Goal: Information Seeking & Learning: Learn about a topic

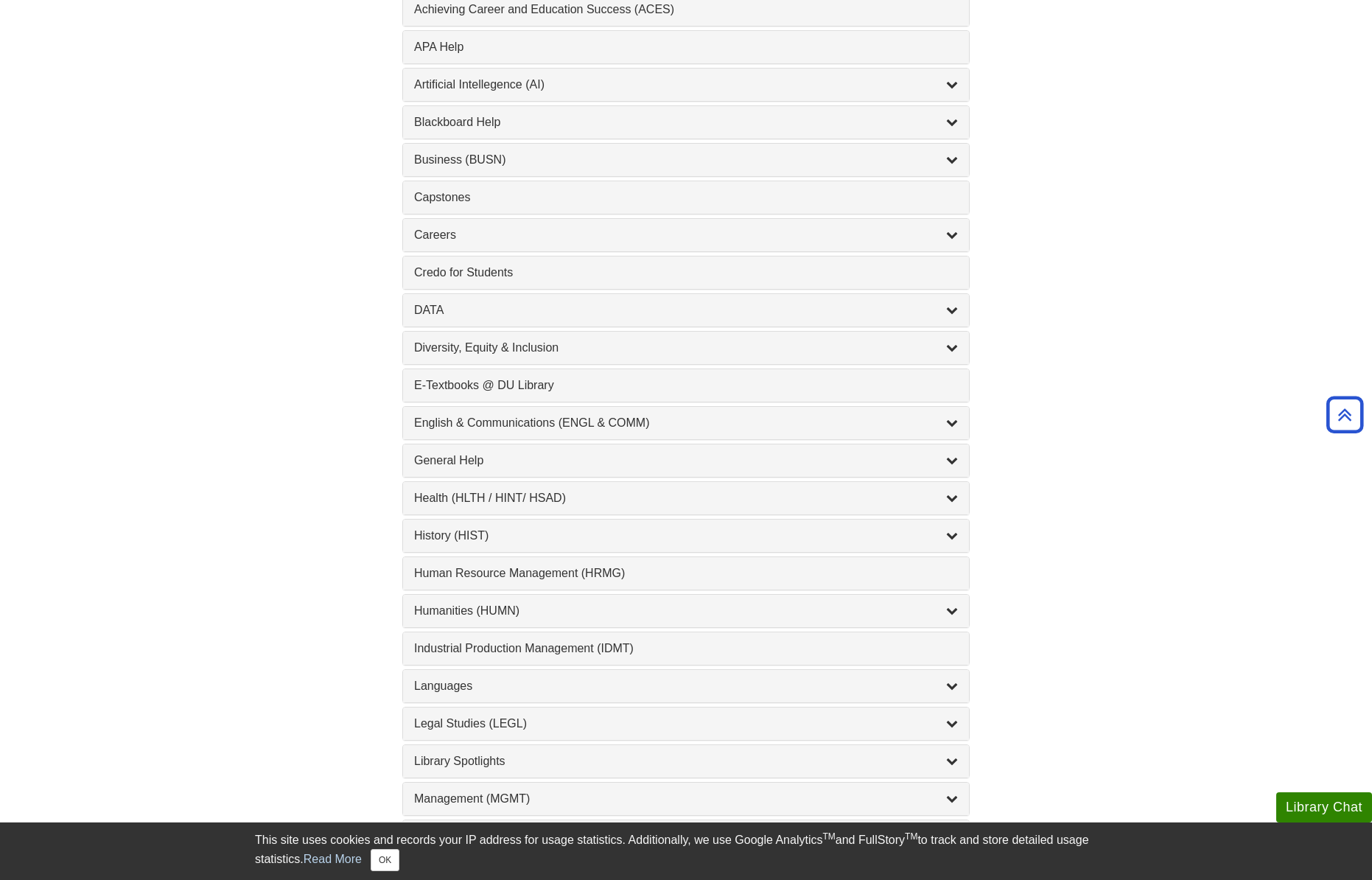
scroll to position [368, 0]
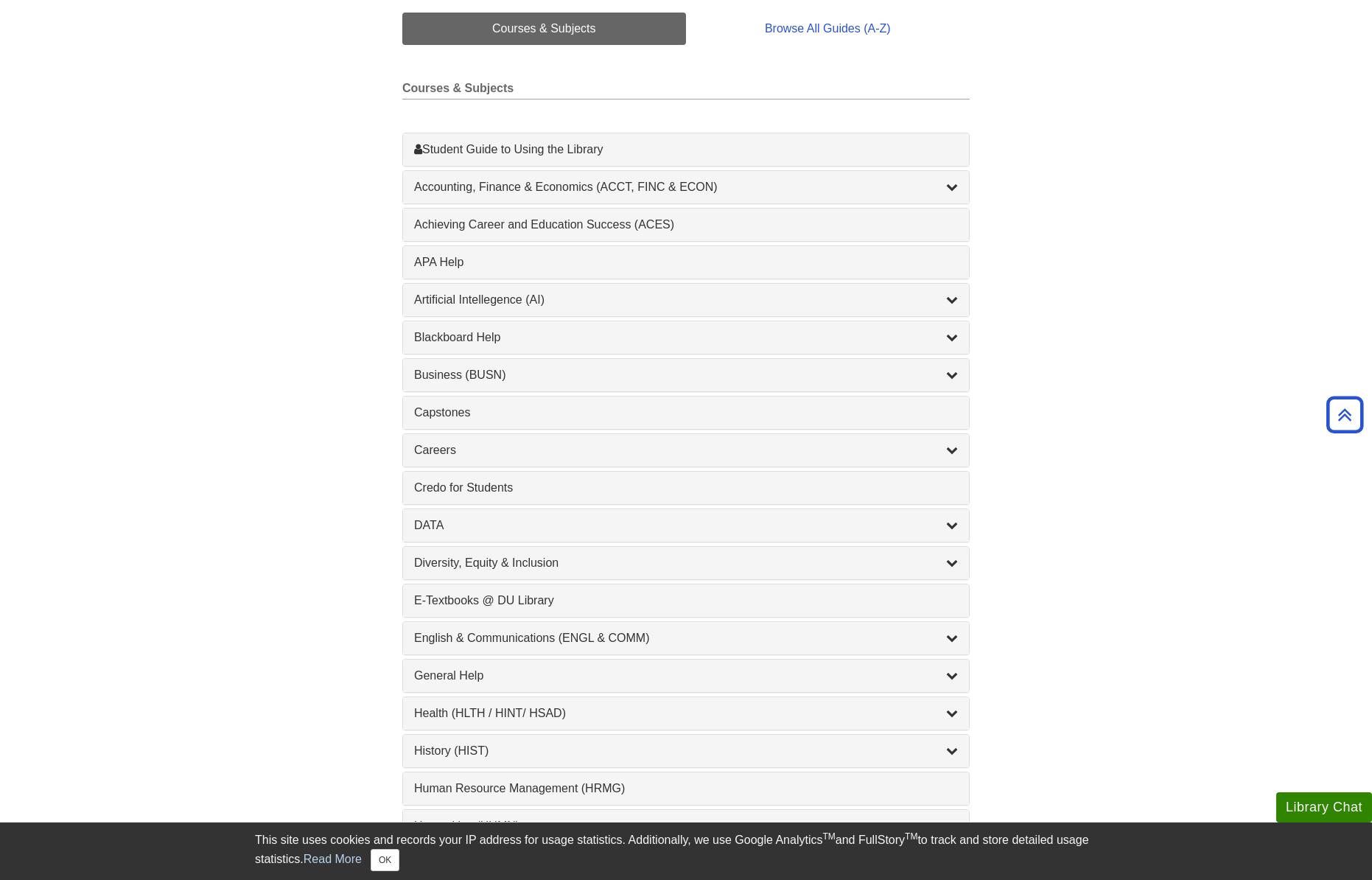
click at [961, 376] on div "Business (BUSN) , 9 guides" at bounding box center [686, 375] width 565 height 32
click at [950, 375] on icon "List of Subjects" at bounding box center [951, 373] width 11 height 11
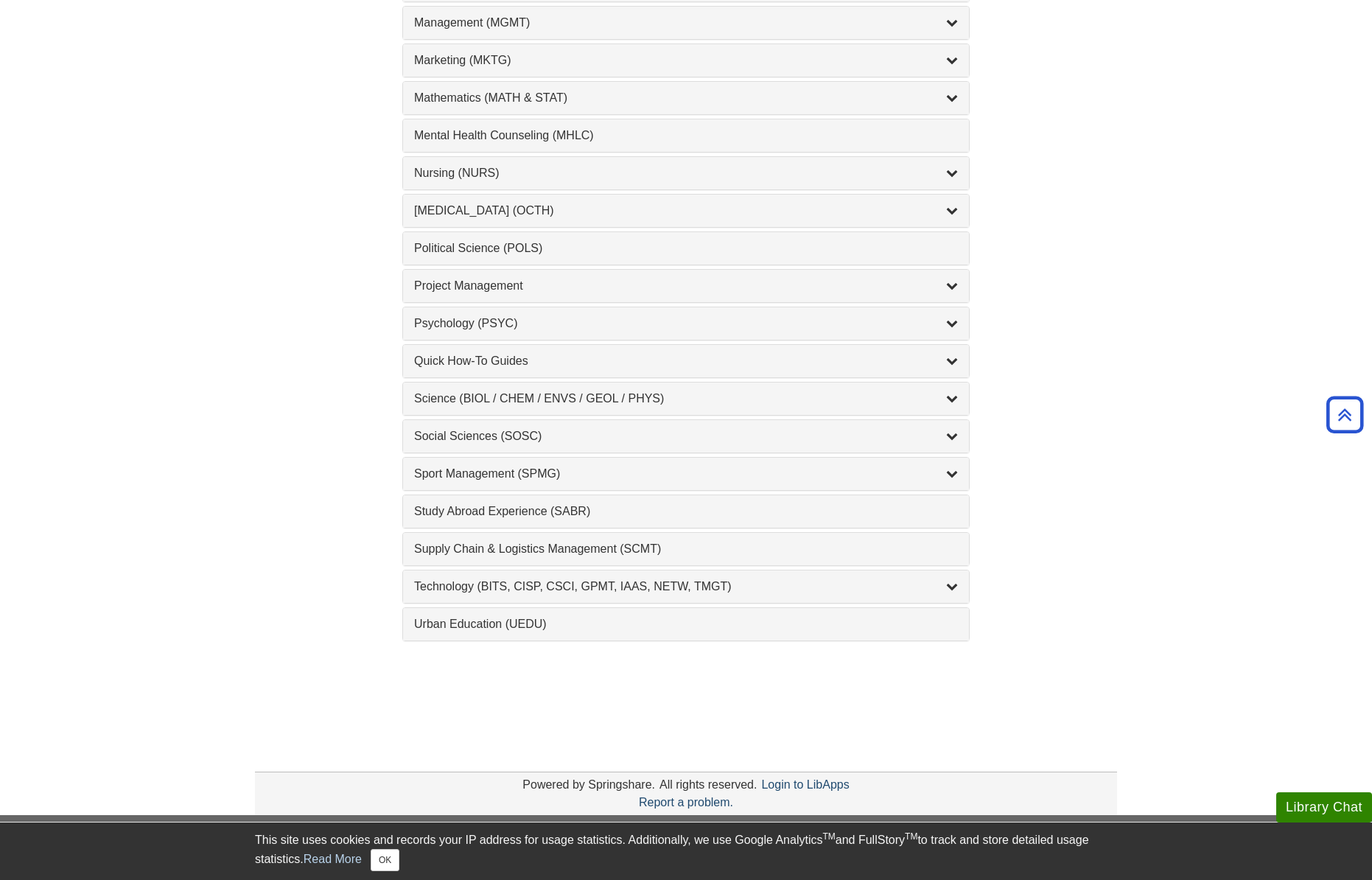
scroll to position [1661, 0]
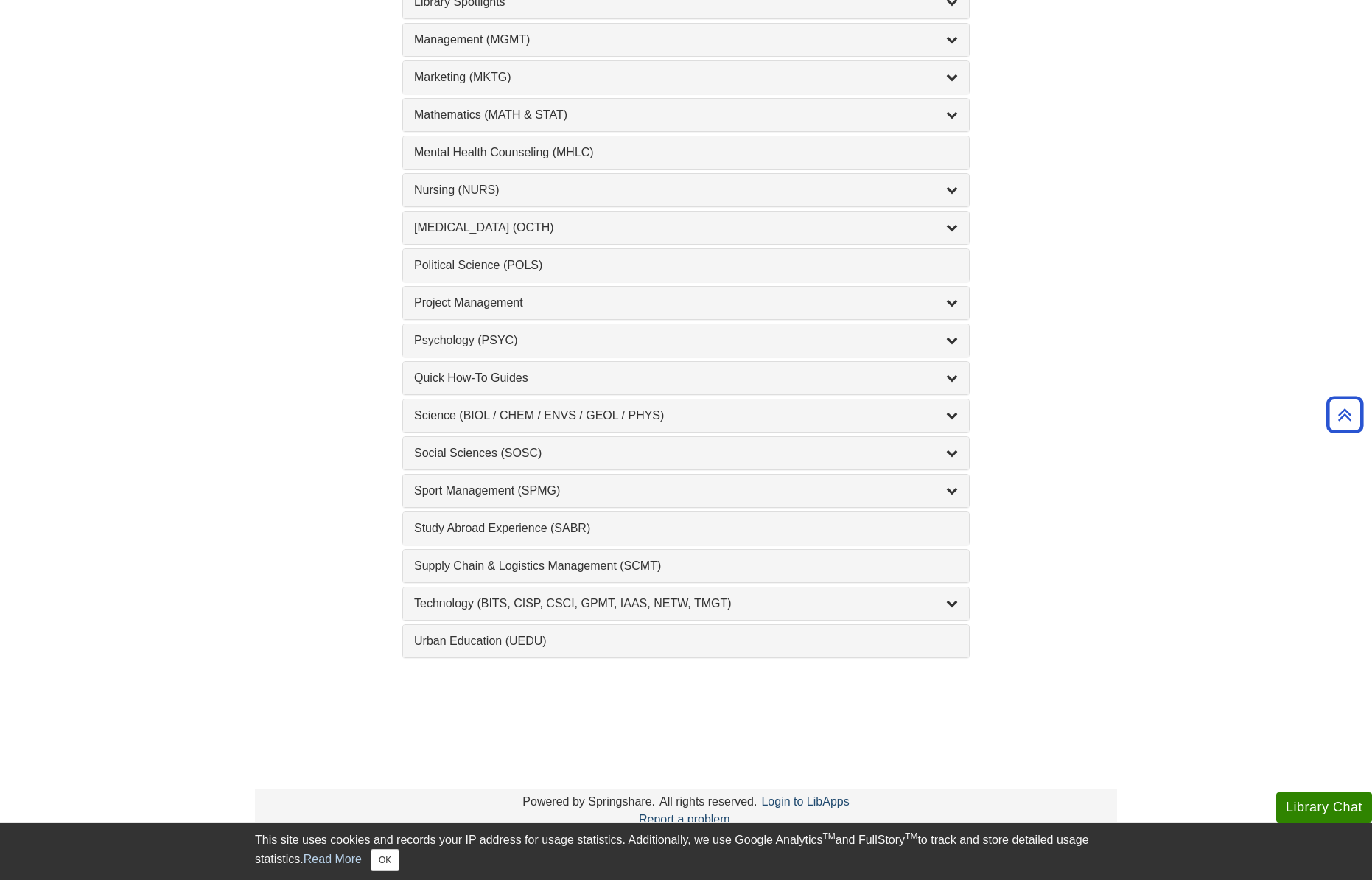
click at [958, 116] on div "Mathematics (MATH & STAT) , 3 guides" at bounding box center [686, 115] width 565 height 32
click at [949, 115] on icon "List of Subjects" at bounding box center [951, 114] width 11 height 11
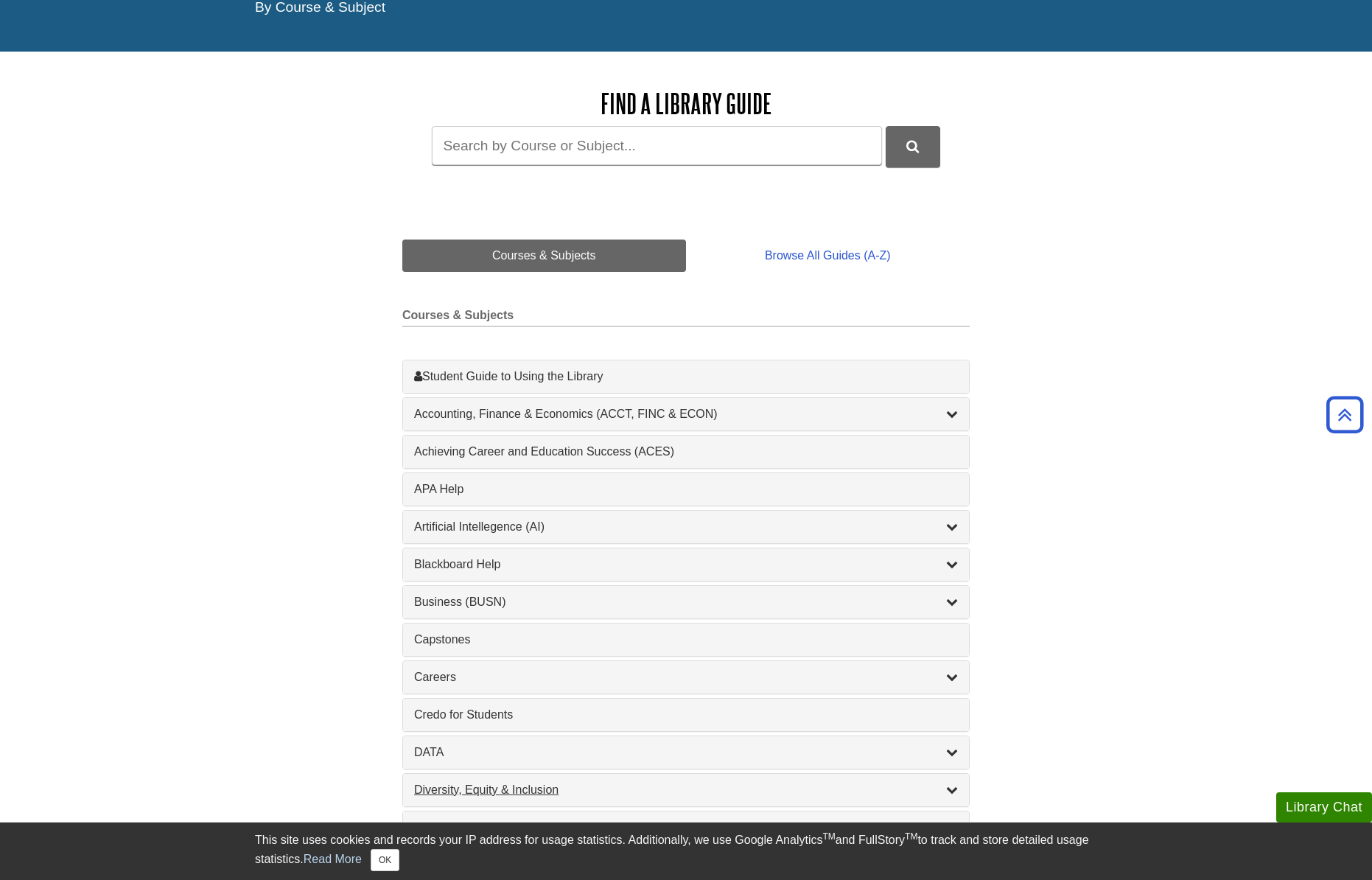
scroll to position [0, 0]
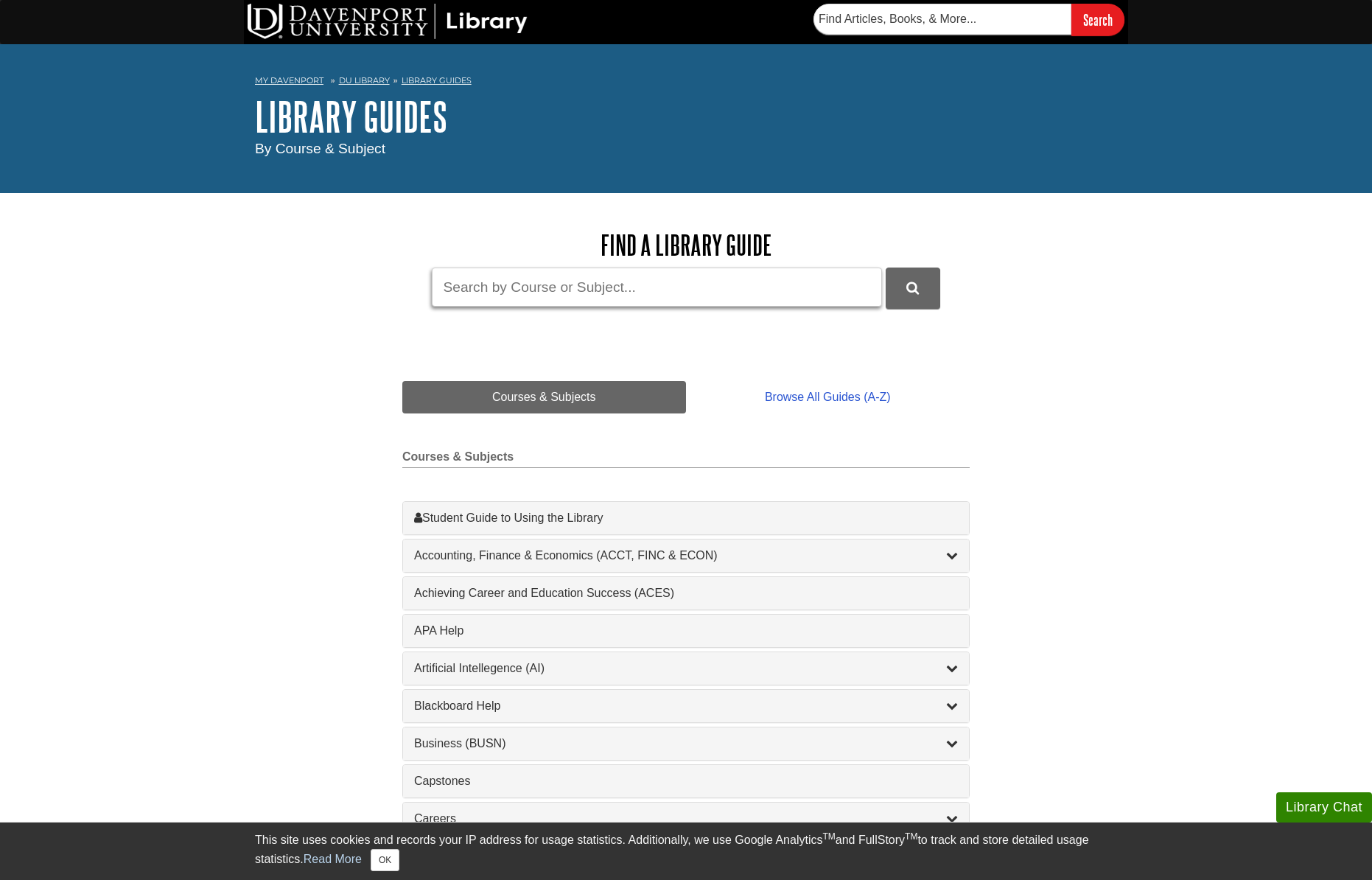
click at [616, 288] on input "Guide Search Terms" at bounding box center [657, 287] width 450 height 39
type input "statista"
click at [885, 268] on button "DU Library Guides Search" at bounding box center [912, 288] width 54 height 41
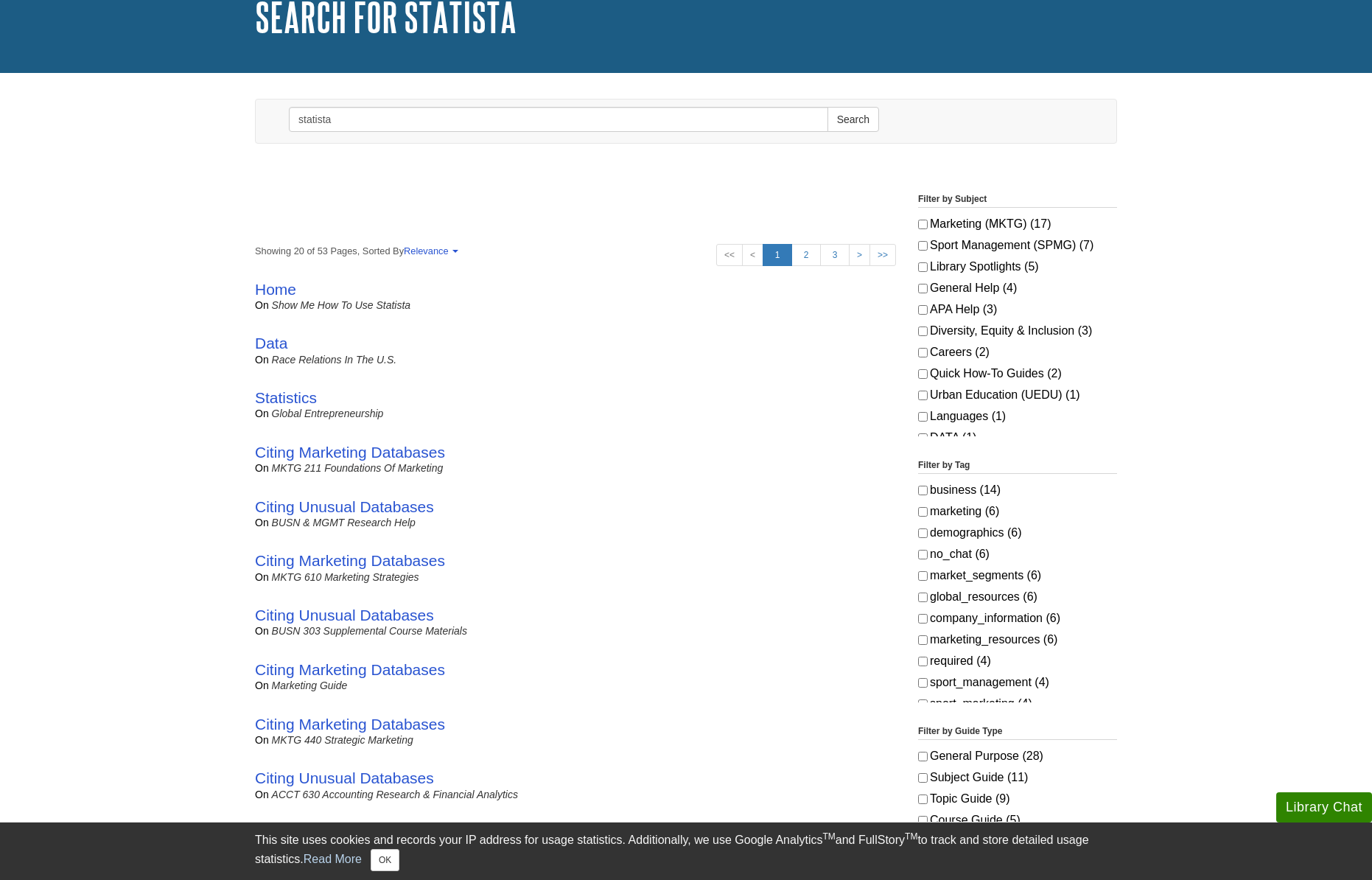
scroll to position [103, 0]
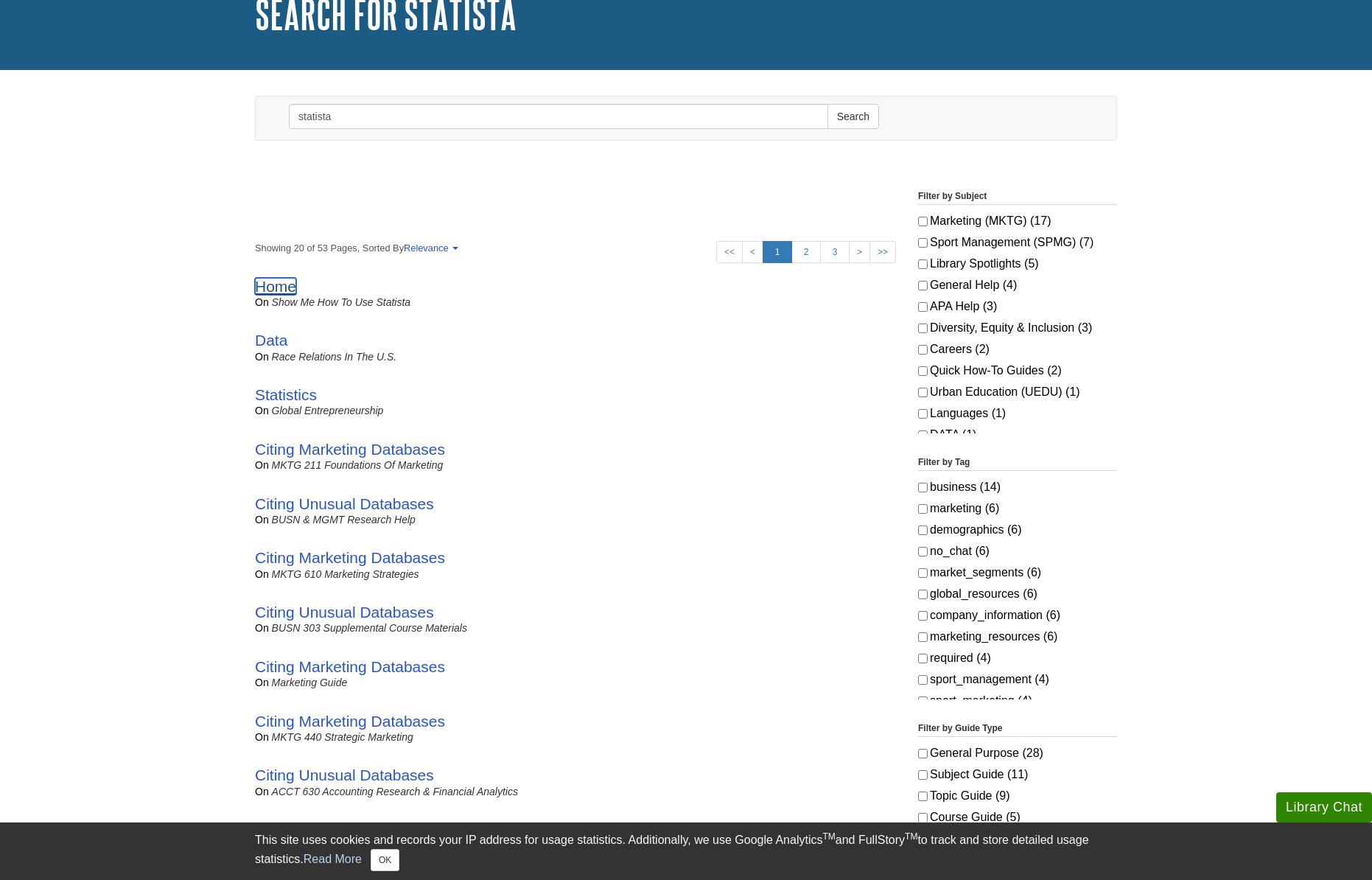
click at [270, 285] on link "Home" at bounding box center [275, 286] width 41 height 17
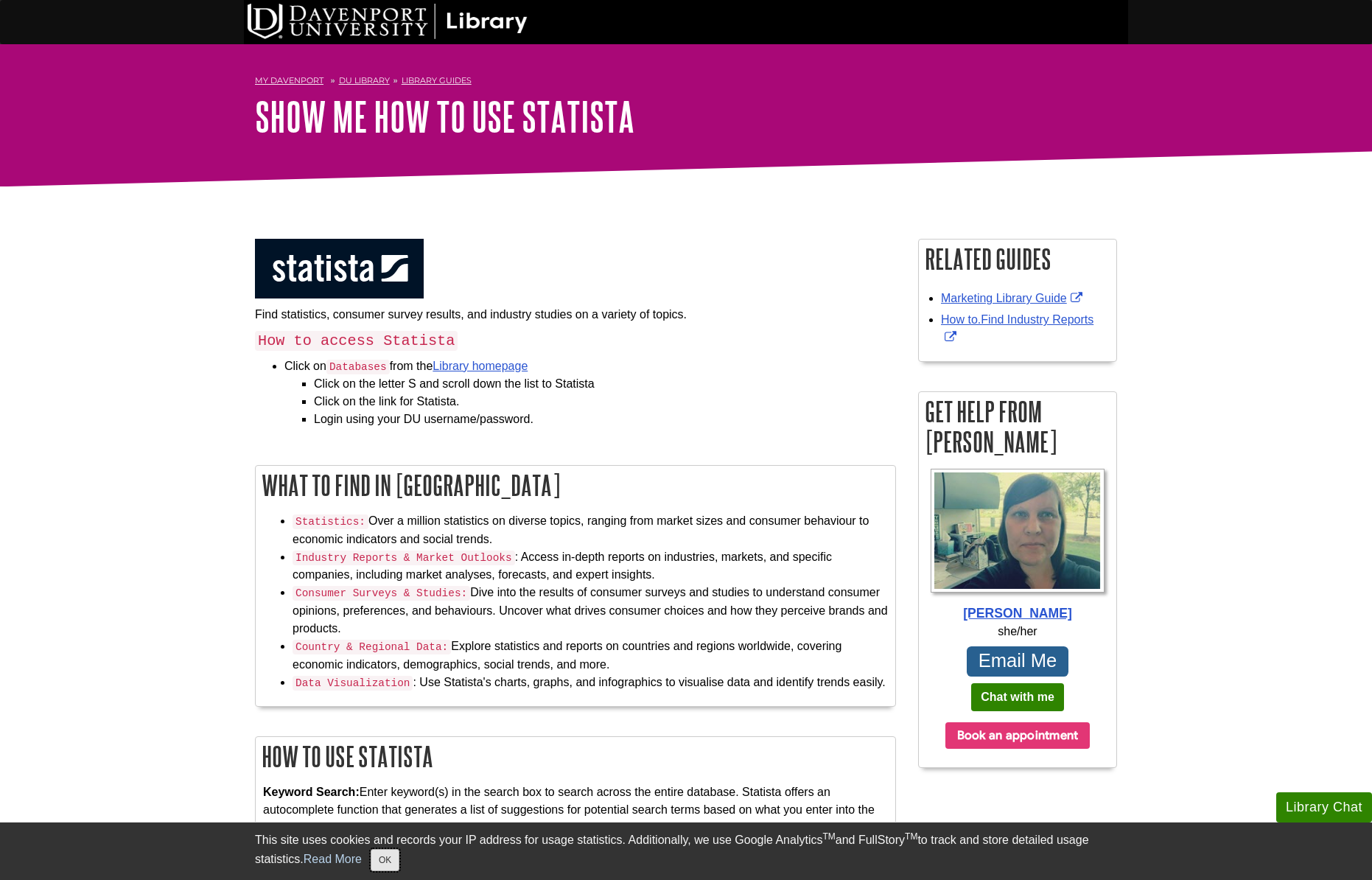
click at [387, 857] on button "OK" at bounding box center [385, 859] width 29 height 22
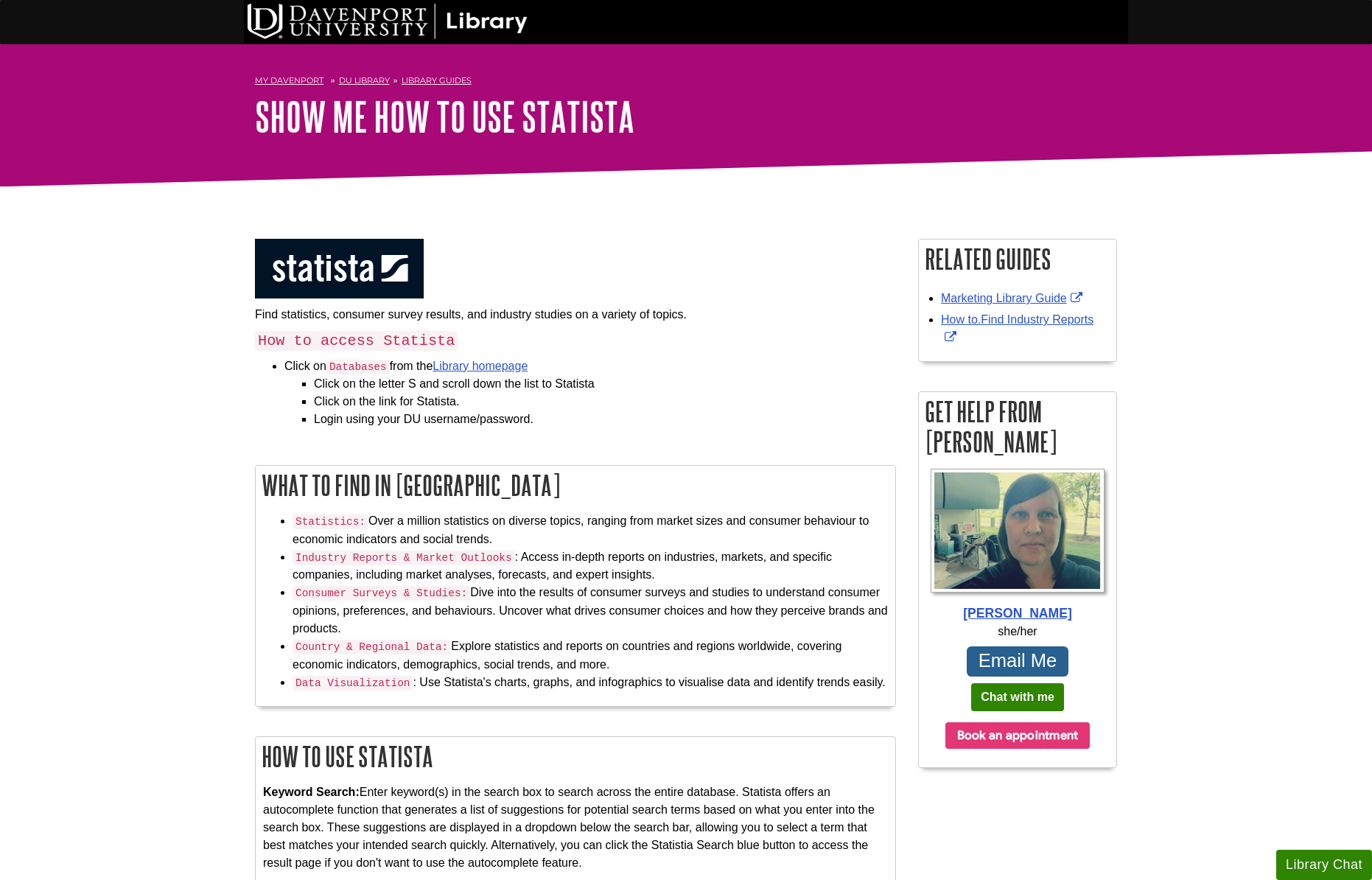
click at [1002, 722] on button "Book an appointment" at bounding box center [1018, 735] width 145 height 27
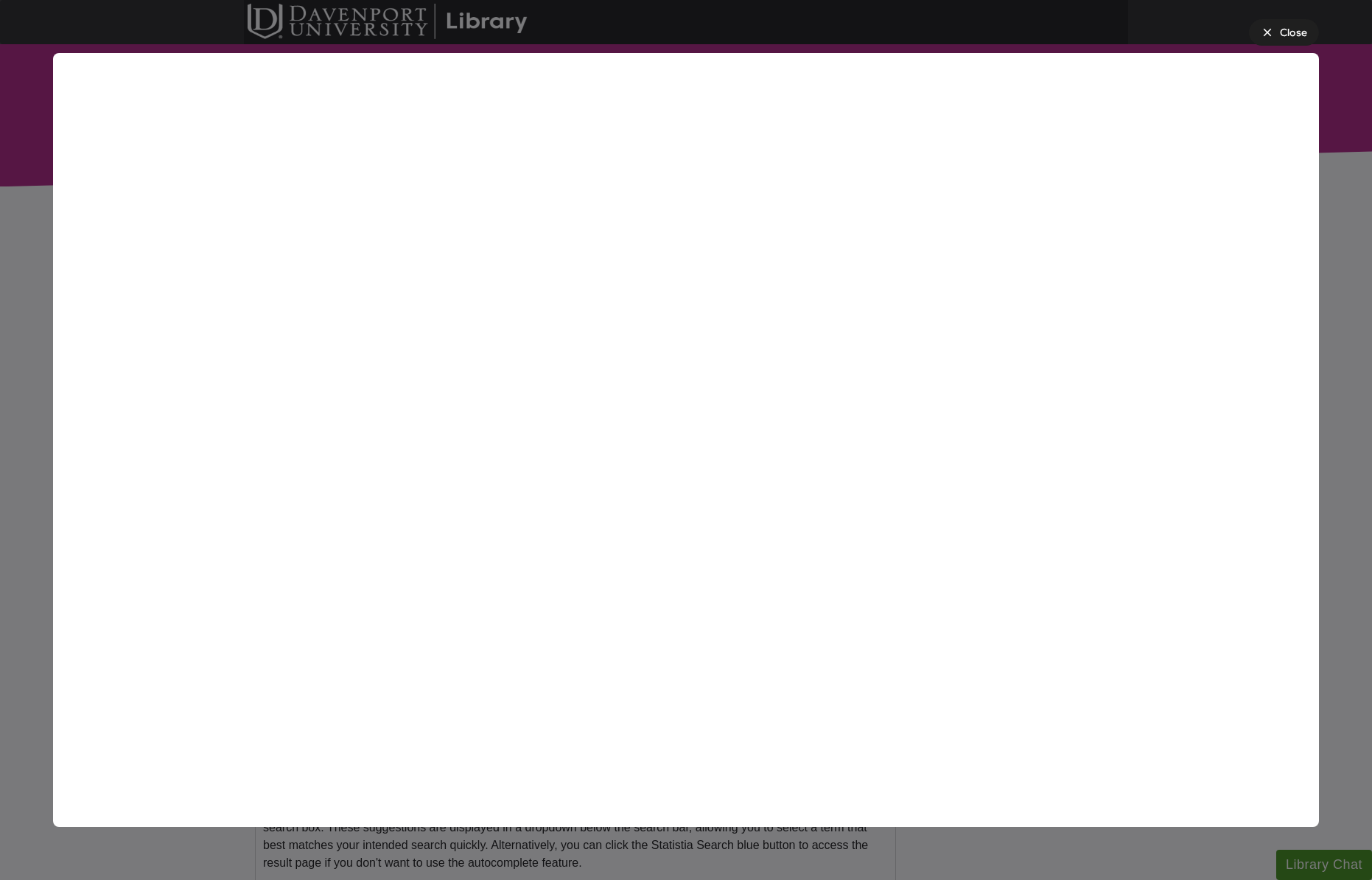
click at [1279, 38] on div "Close" at bounding box center [1293, 33] width 28 height 15
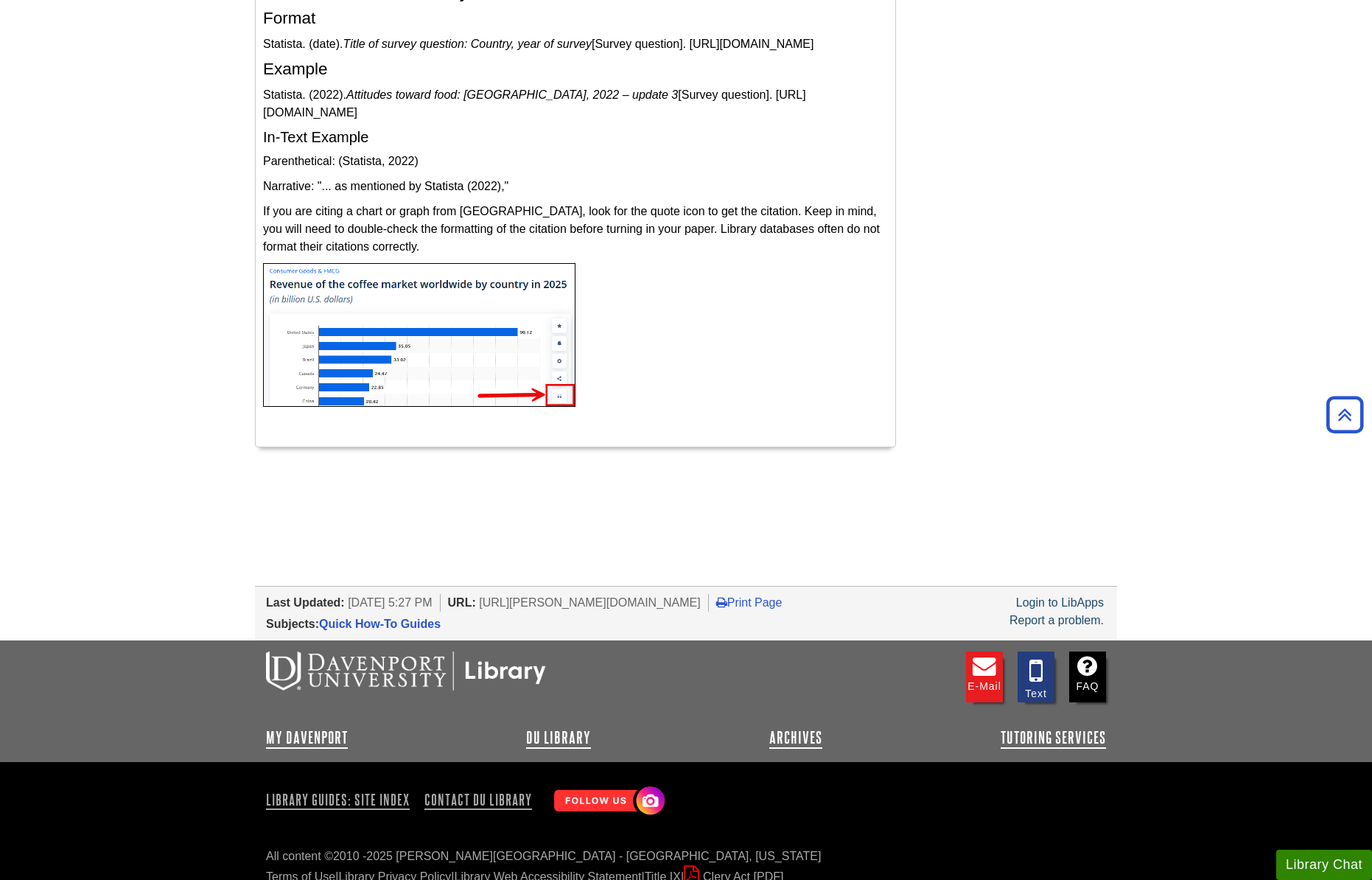
scroll to position [3406, 0]
